Goal: Task Accomplishment & Management: Manage account settings

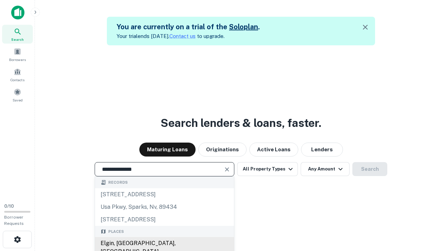
click at [164, 244] on div "Elgin, [GEOGRAPHIC_DATA], [GEOGRAPHIC_DATA]" at bounding box center [164, 247] width 139 height 21
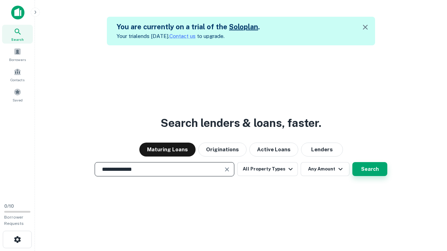
type input "**********"
click at [352, 162] on button "Search" at bounding box center [369, 169] width 35 height 14
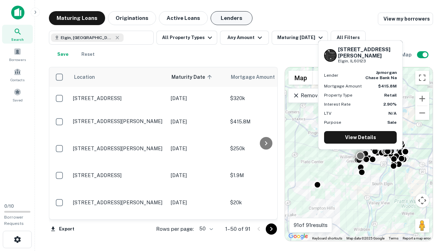
click at [231, 18] on button "Lenders" at bounding box center [231, 18] width 42 height 14
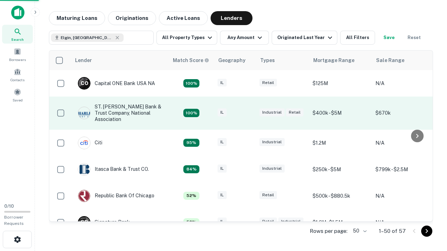
click at [248, 113] on div "IL" at bounding box center [234, 113] width 35 height 9
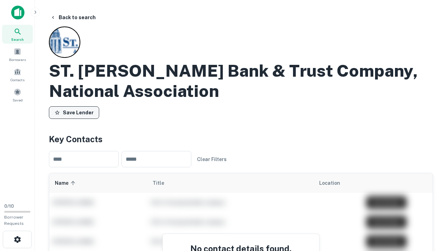
click at [74, 113] on button "Save Lender" at bounding box center [74, 112] width 50 height 13
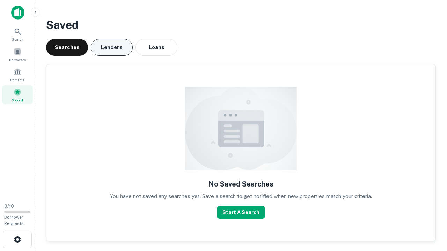
click at [112, 47] on button "Lenders" at bounding box center [112, 47] width 42 height 17
